Goal: Information Seeking & Learning: Find specific fact

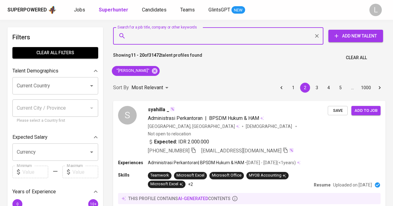
type input "[EMAIL_ADDRESS][DOMAIN_NAME]"
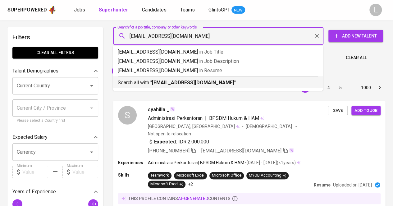
click at [168, 82] on b "[EMAIL_ADDRESS][DOMAIN_NAME]" at bounding box center [193, 83] width 82 height 6
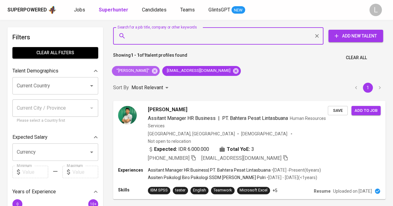
click at [150, 69] on span ""[PERSON_NAME]"" at bounding box center [132, 71] width 41 height 6
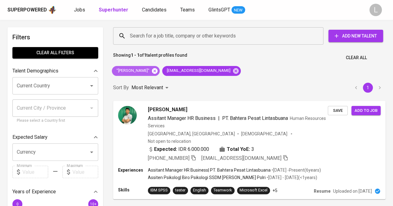
click at [153, 70] on icon at bounding box center [154, 71] width 7 height 7
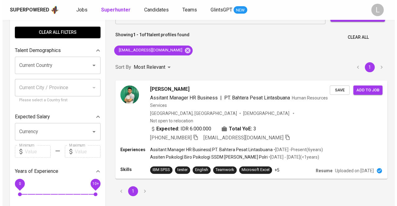
scroll to position [28, 0]
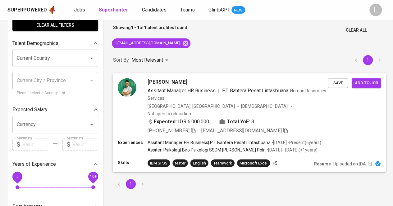
click at [168, 81] on span "[PERSON_NAME]" at bounding box center [166, 81] width 39 height 7
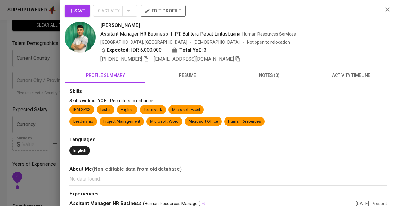
click at [203, 74] on span "resume" at bounding box center [187, 76] width 75 height 8
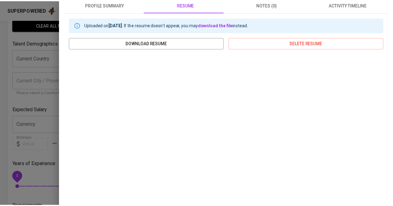
scroll to position [0, 0]
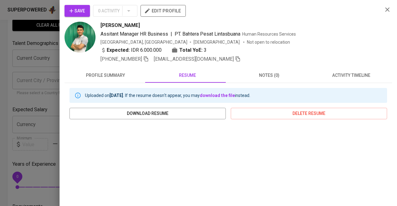
click at [31, 81] on div at bounding box center [198, 103] width 397 height 206
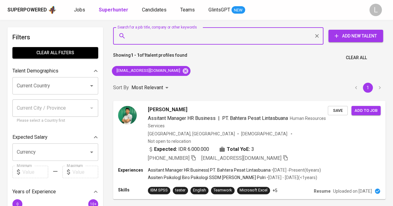
paste input "[EMAIL_ADDRESS][DOMAIN_NAME]"
click at [176, 38] on input "Search for a job title, company or other keywords" at bounding box center [219, 36] width 183 height 12
type input "[EMAIL_ADDRESS][DOMAIN_NAME]"
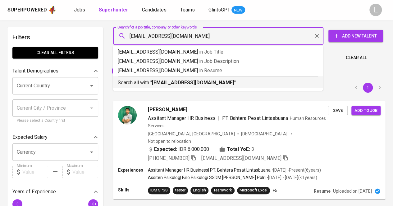
click at [182, 82] on b "[EMAIL_ADDRESS][DOMAIN_NAME]" at bounding box center [193, 83] width 82 height 6
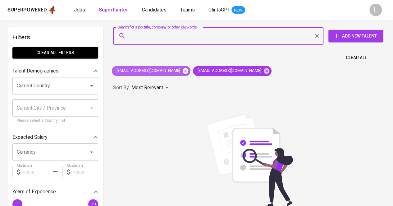
click at [183, 71] on icon at bounding box center [186, 71] width 6 height 6
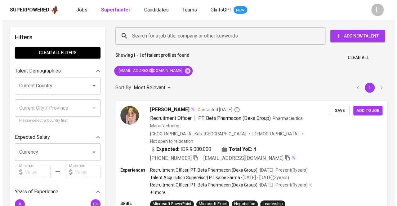
scroll to position [35, 0]
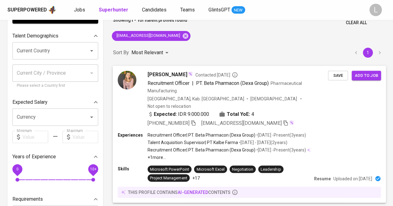
click at [179, 74] on span "[PERSON_NAME]" at bounding box center [166, 74] width 39 height 7
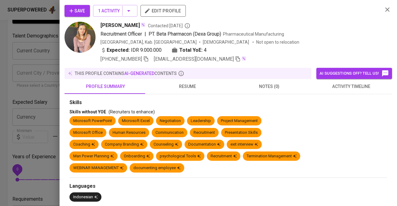
click at [202, 84] on span "resume" at bounding box center [187, 87] width 75 height 8
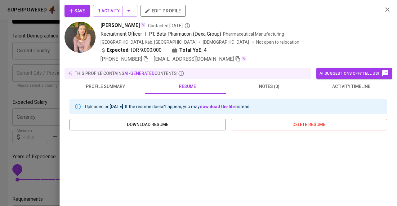
click at [146, 56] on icon "button" at bounding box center [146, 59] width 6 height 6
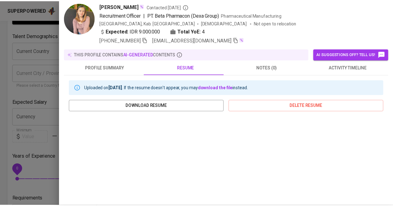
scroll to position [19, 0]
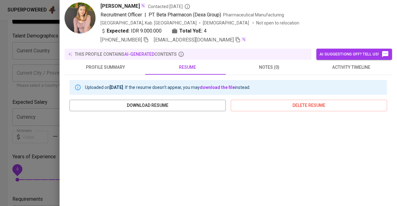
click at [26, 75] on div at bounding box center [198, 103] width 397 height 206
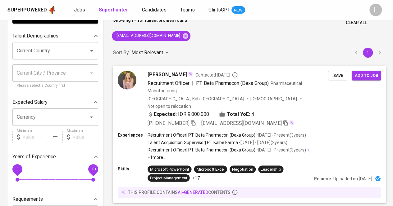
scroll to position [0, 0]
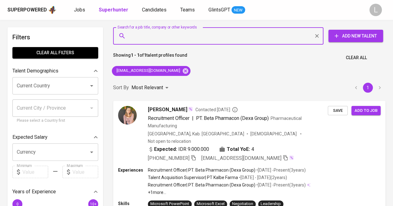
paste input "[EMAIL_ADDRESS][DOMAIN_NAME]"
click at [164, 41] on input "Search for a job title, company or other keywords" at bounding box center [219, 36] width 183 height 12
type input "[EMAIL_ADDRESS][DOMAIN_NAME]"
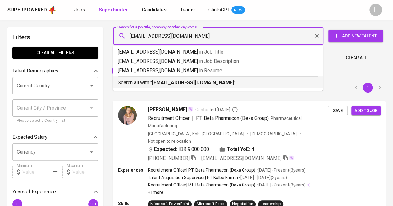
click at [168, 81] on b "[EMAIL_ADDRESS][DOMAIN_NAME]" at bounding box center [193, 83] width 82 height 6
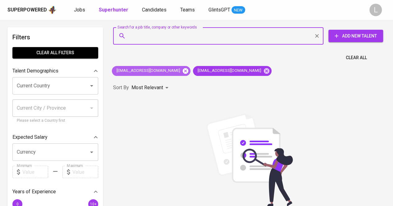
click at [183, 69] on icon at bounding box center [186, 71] width 6 height 6
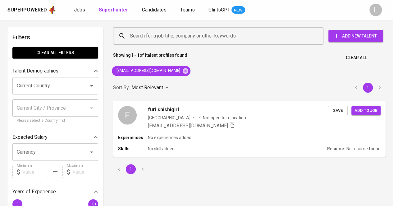
scroll to position [14, 0]
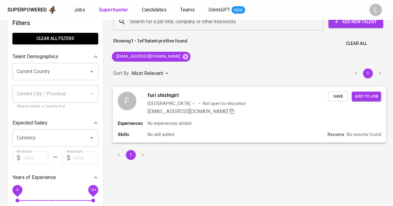
click at [158, 102] on div "[GEOGRAPHIC_DATA]" at bounding box center [168, 103] width 43 height 6
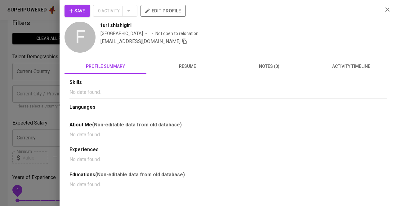
click at [193, 75] on div "Skills No data found. Languages About Me (Non-editable data from old database) …" at bounding box center [229, 132] width 328 height 117
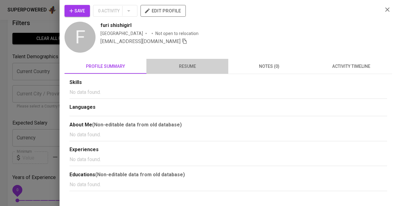
click at [189, 69] on span "resume" at bounding box center [187, 67] width 75 height 8
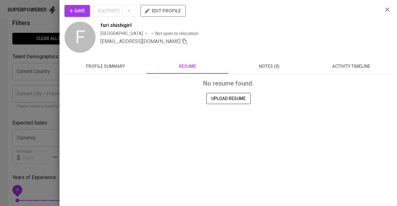
click at [29, 72] on div at bounding box center [198, 103] width 397 height 206
